Goal: Task Accomplishment & Management: Manage account settings

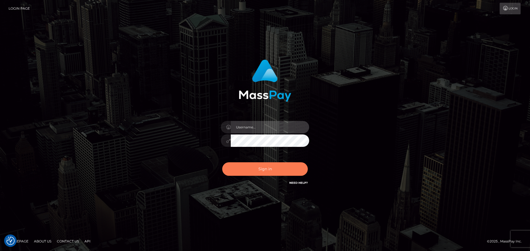
type input "Bedis"
click at [269, 170] on button "Sign in" at bounding box center [265, 170] width 86 height 14
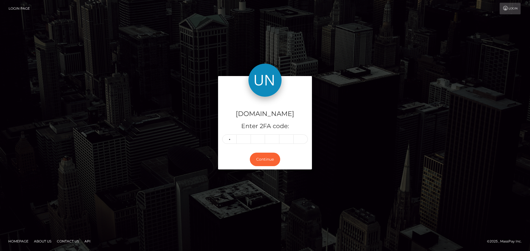
type input "0"
type input "1"
type input "0"
type input "6"
type input "2"
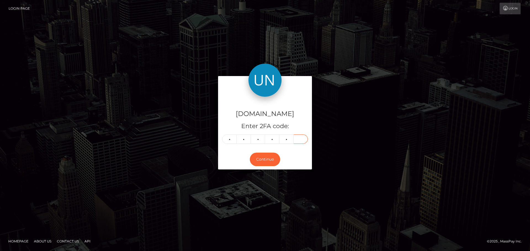
type input "7"
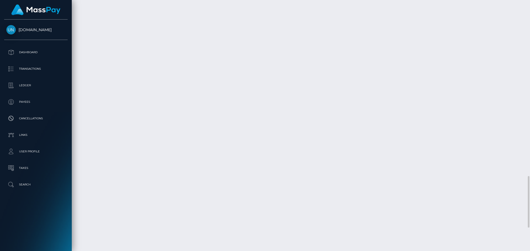
scroll to position [969, 0]
